Goal: Book appointment/travel/reservation

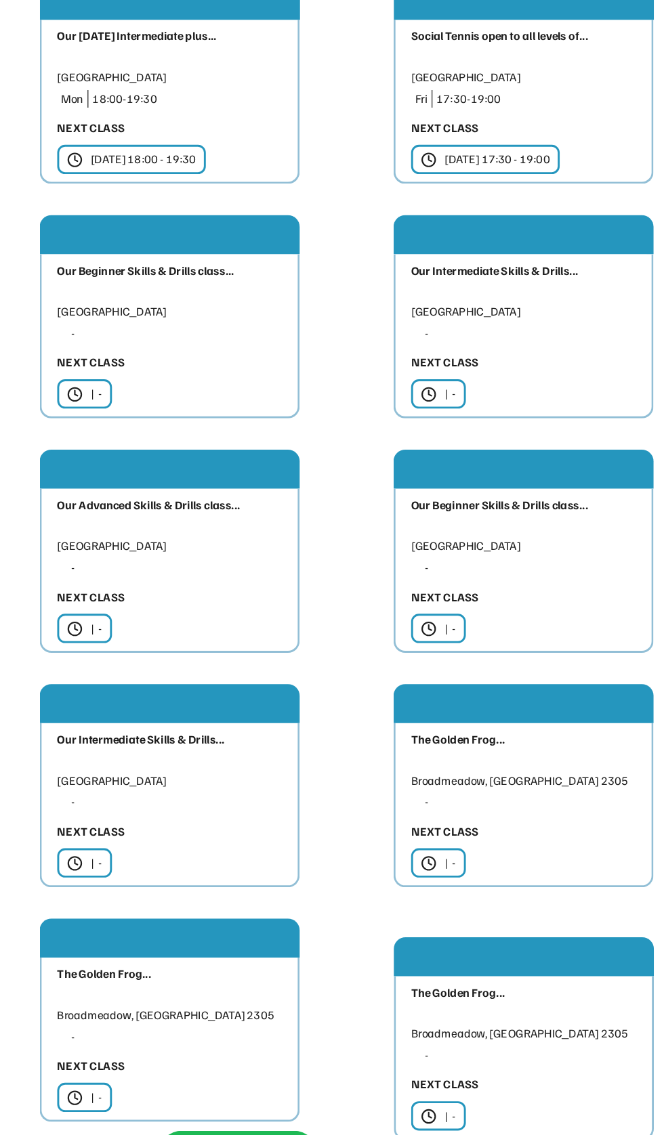
type input "**********"
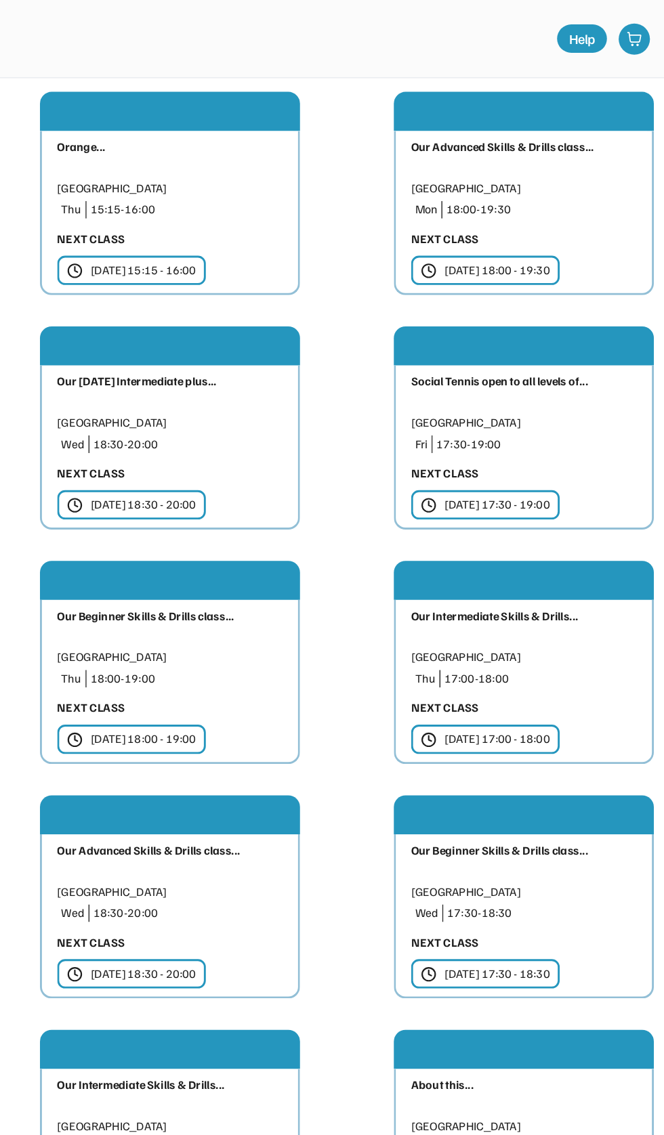
scroll to position [723, 0]
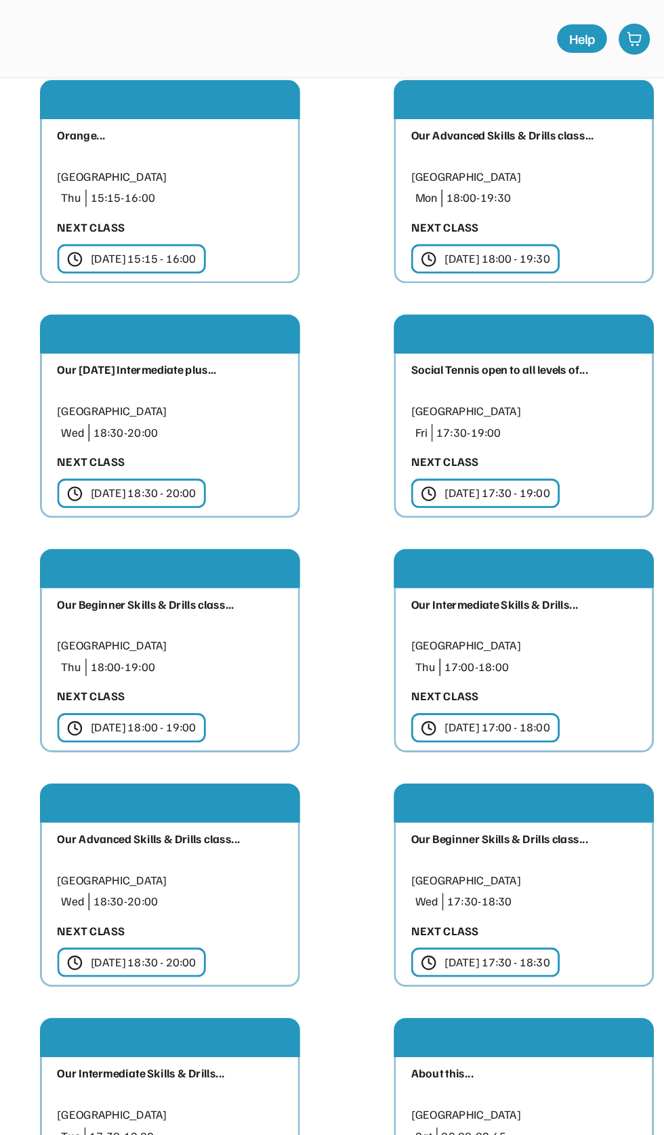
click at [490, 306] on div "17:30-19:00" at bounding box center [539, 300] width 138 height 12
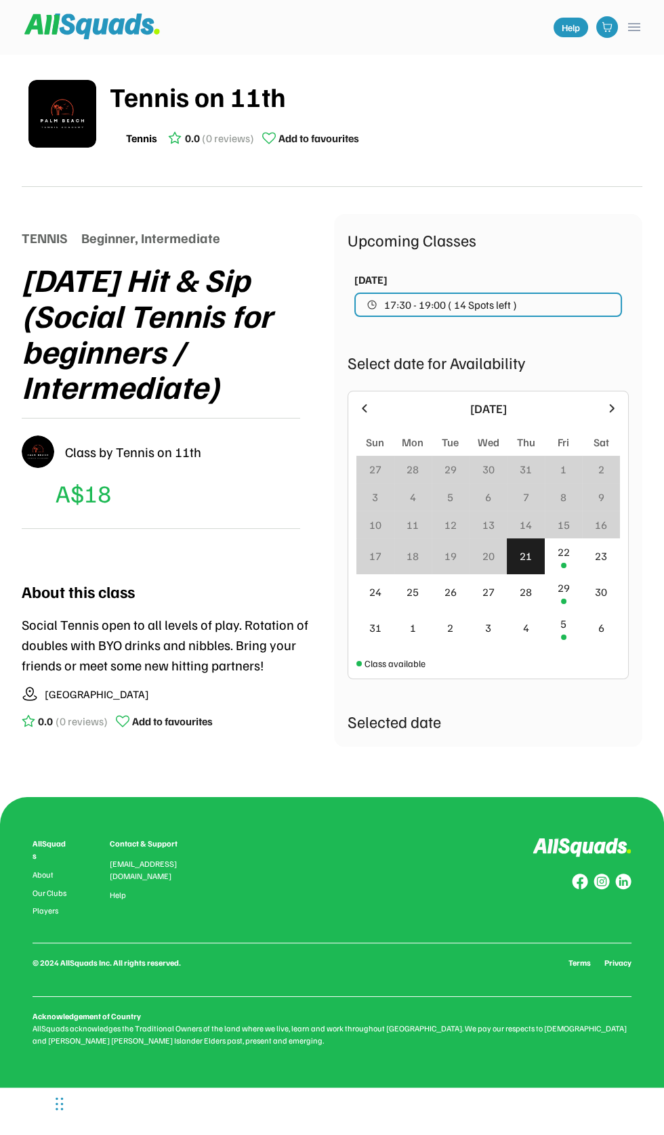
click at [486, 750] on div "TENNIS Beginner, Intermediate [DATE] Hit & Sip (Social Tennis for beginners / I…" at bounding box center [332, 482] width 620 height 536
